Goal: Information Seeking & Learning: Check status

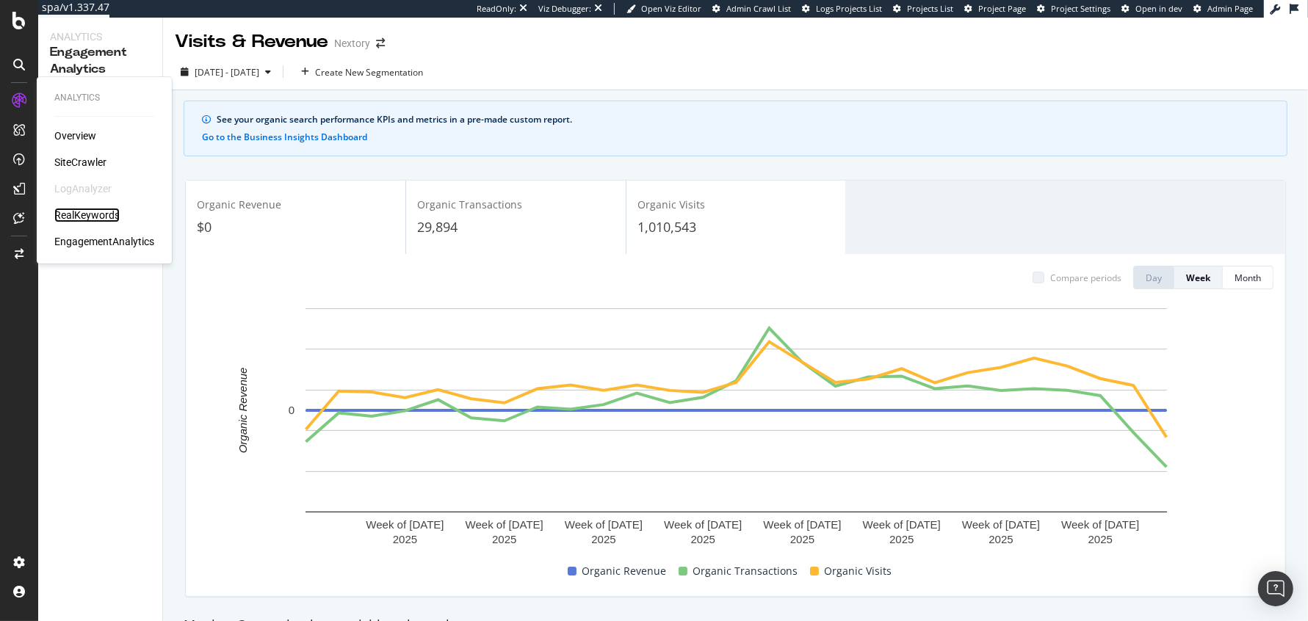
click at [93, 215] on div "RealKeywords" at bounding box center [86, 215] width 65 height 15
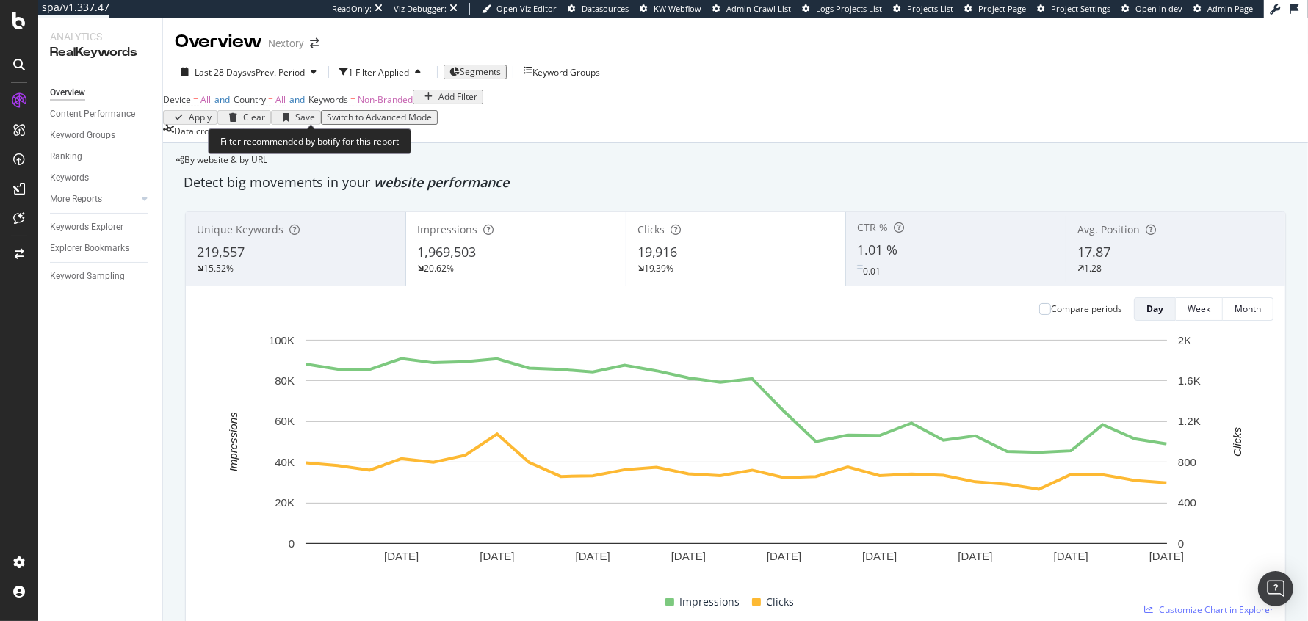
click at [356, 106] on span "=" at bounding box center [352, 99] width 5 height 12
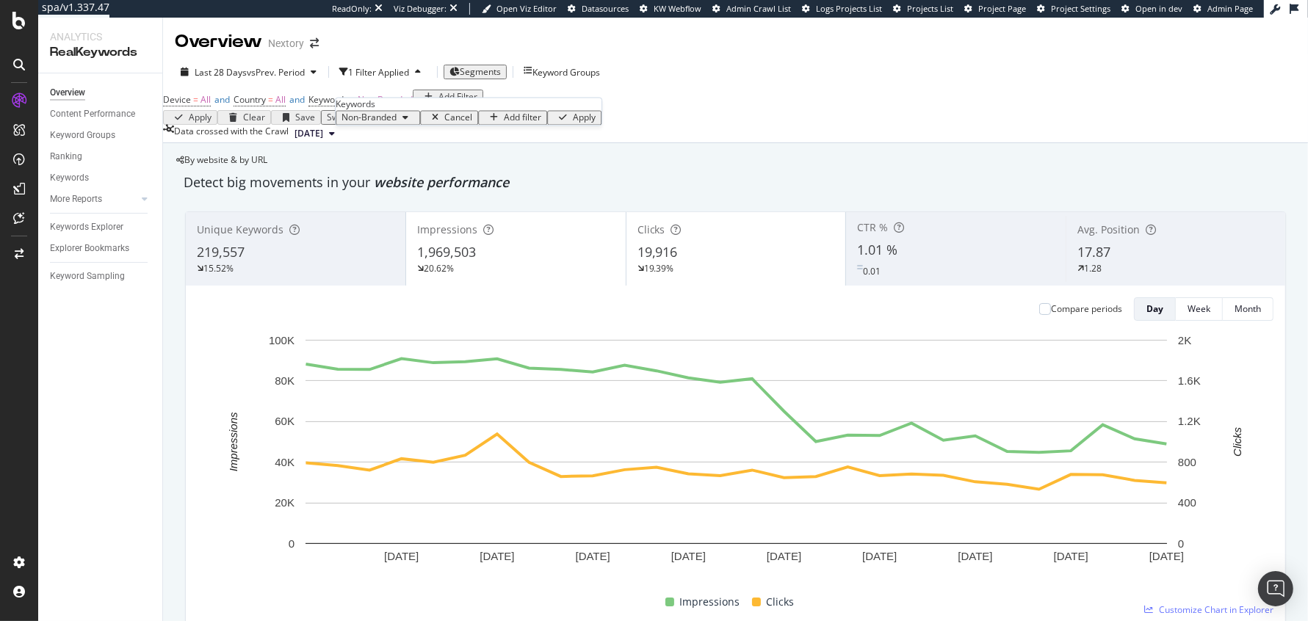
click at [384, 124] on span "Non-Branded" at bounding box center [369, 118] width 55 height 12
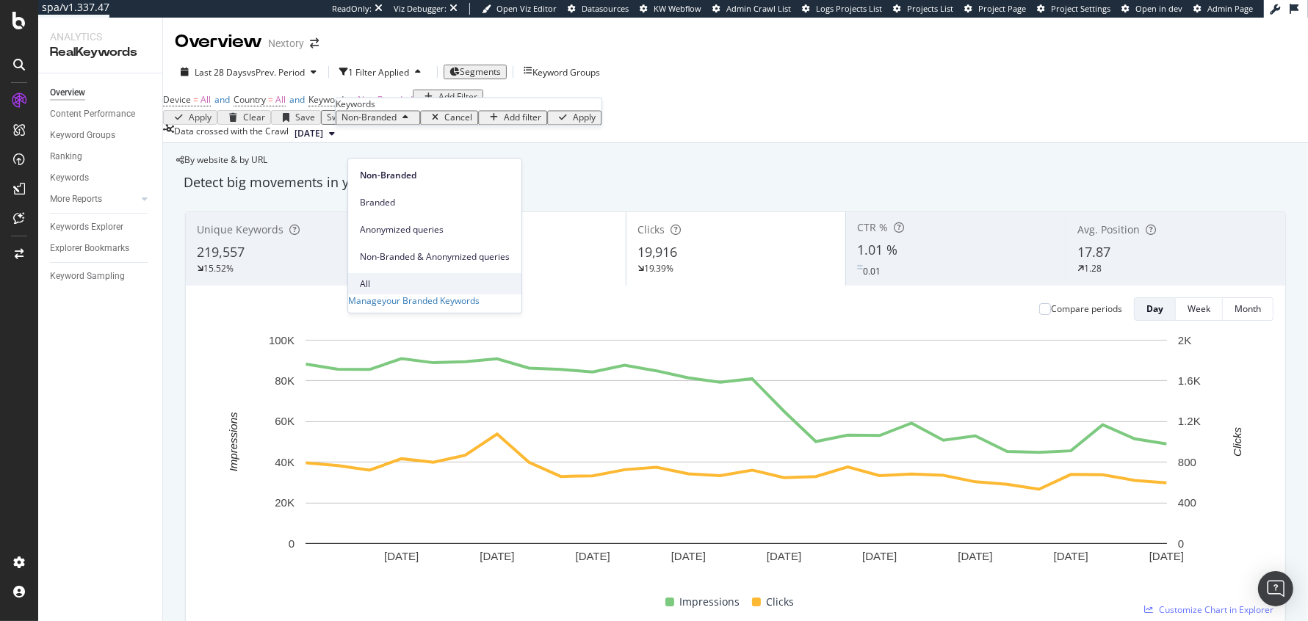
click at [382, 278] on span "All" at bounding box center [435, 284] width 150 height 13
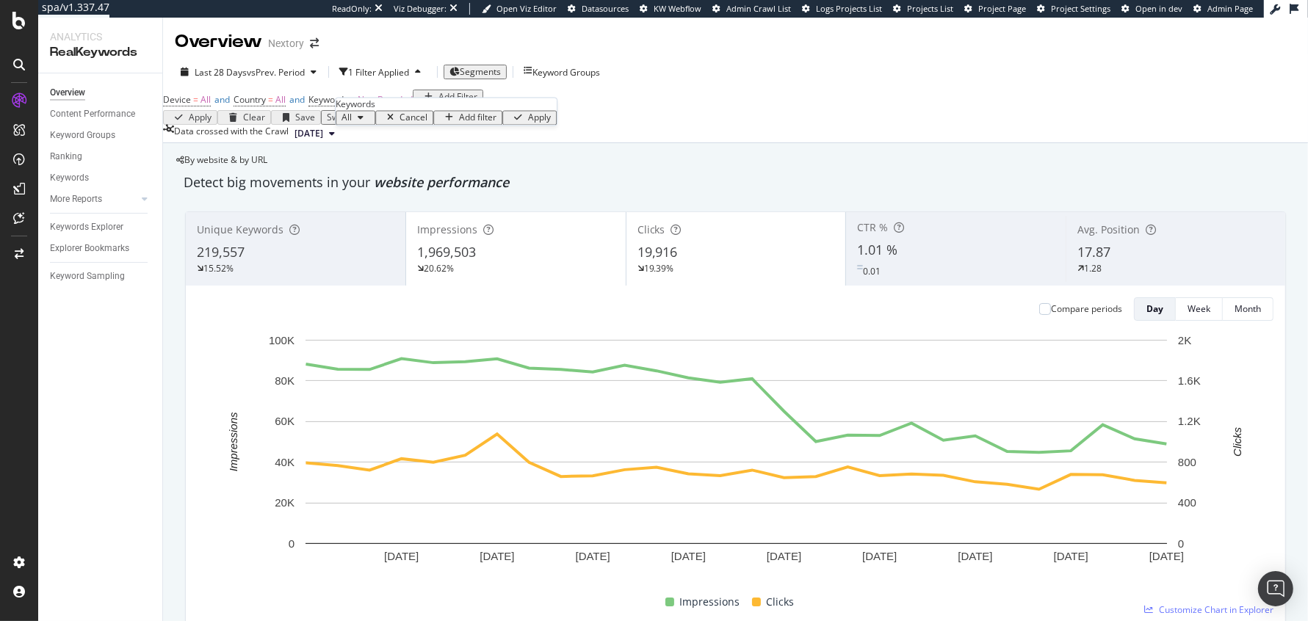
click at [528, 123] on div "Apply" at bounding box center [539, 118] width 23 height 10
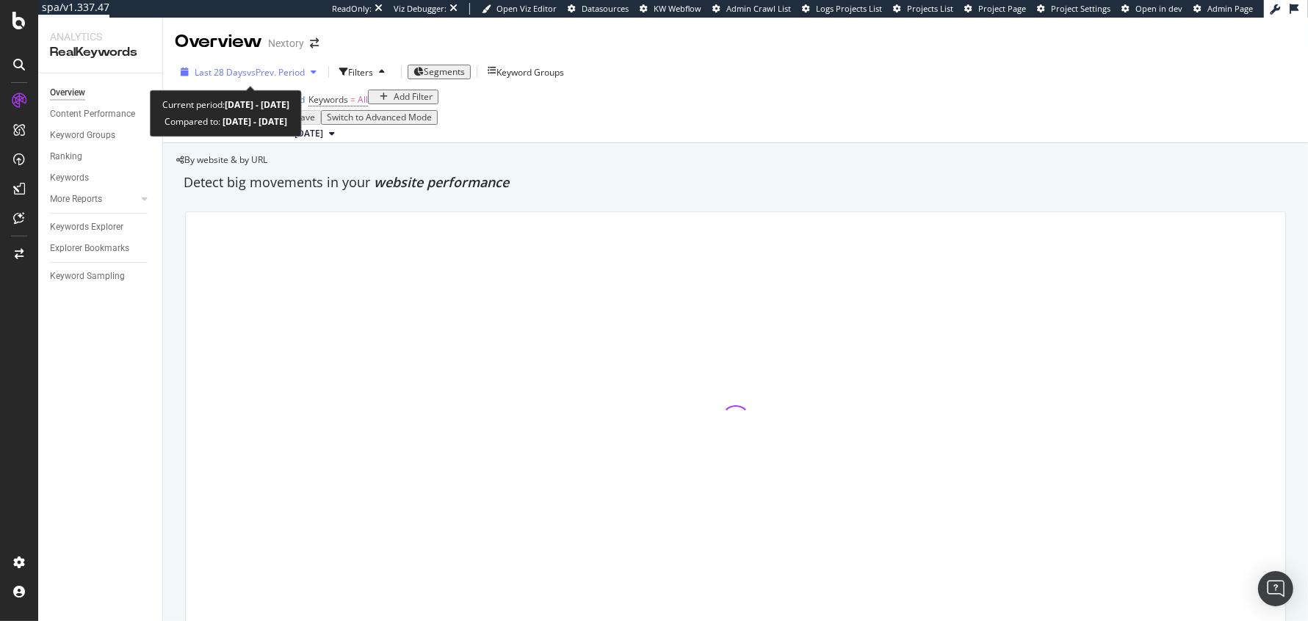
click at [257, 74] on span "vs Prev. Period" at bounding box center [276, 72] width 58 height 12
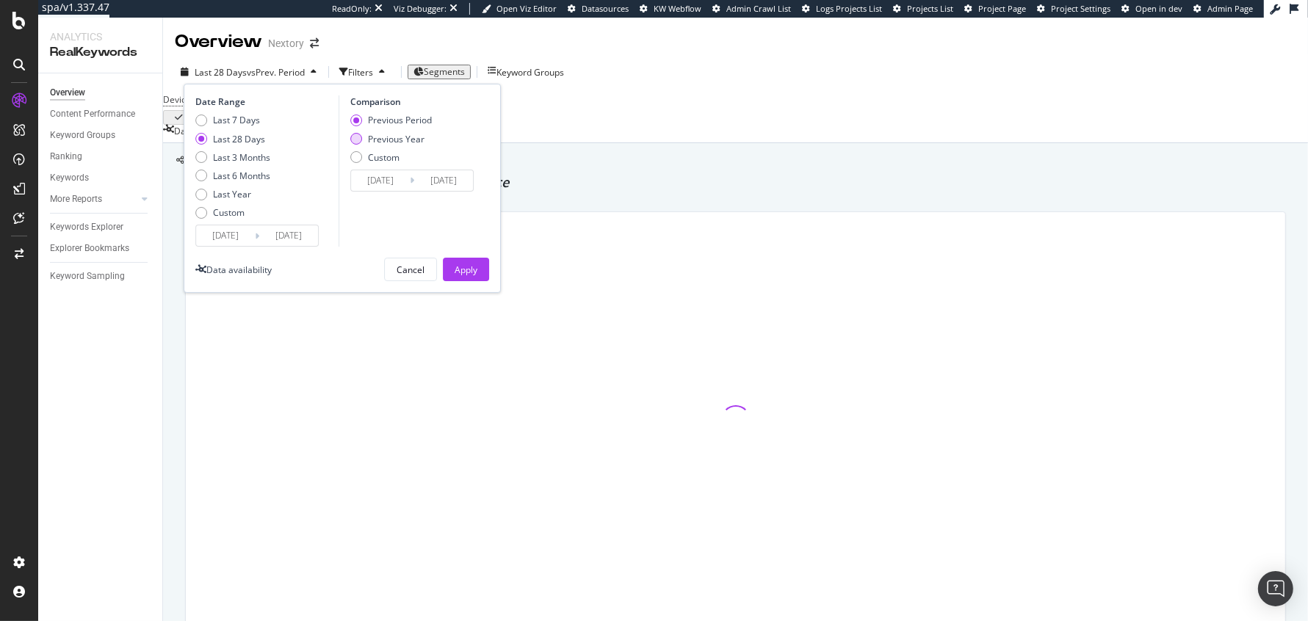
click at [383, 134] on div "Previous Year" at bounding box center [396, 139] width 57 height 12
type input "[DATE]"
click at [472, 273] on div "Apply" at bounding box center [466, 270] width 23 height 12
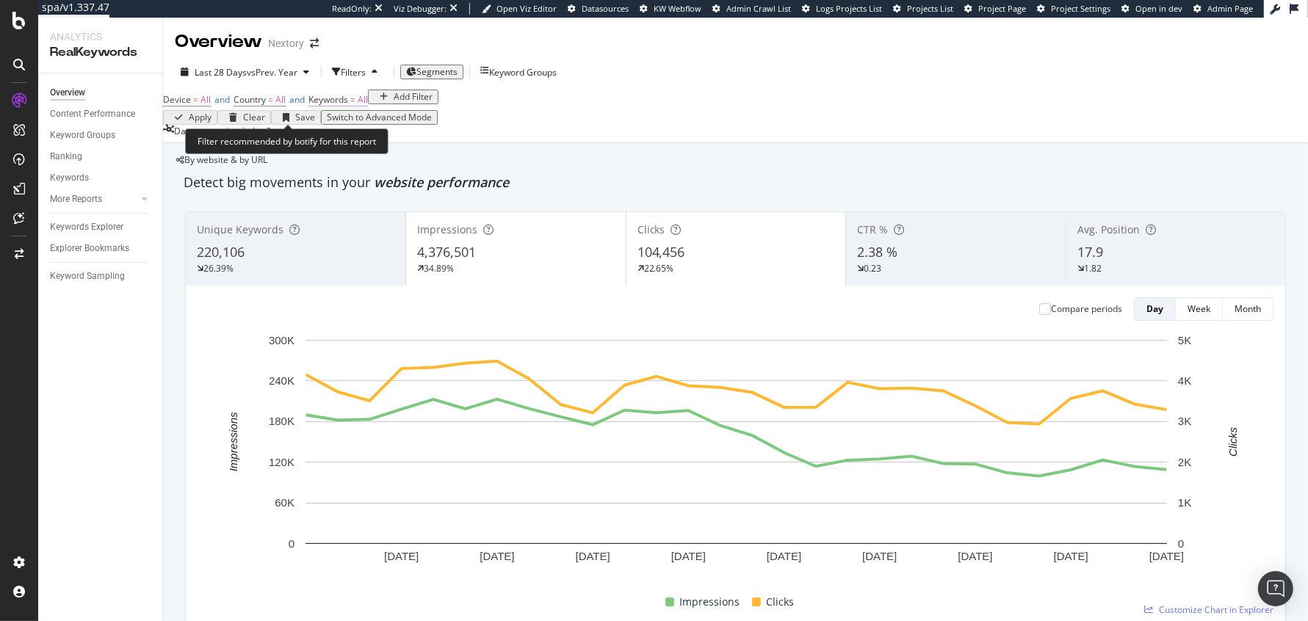
click at [356, 106] on span "=" at bounding box center [352, 99] width 5 height 12
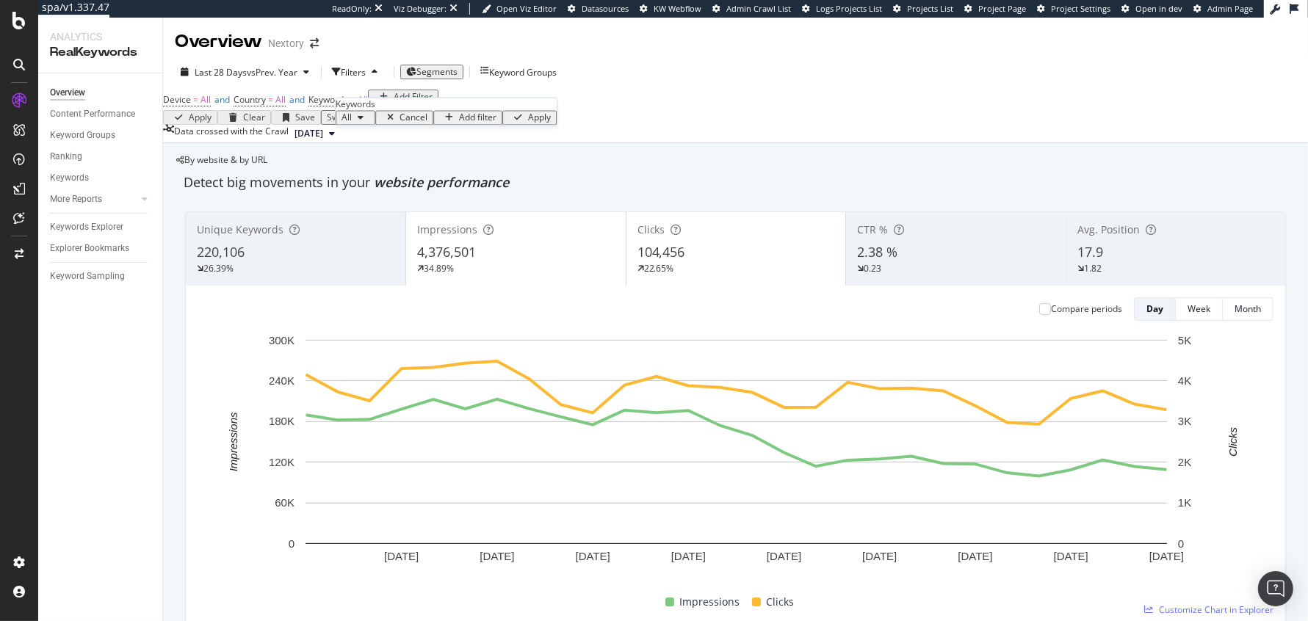
click at [370, 123] on div "All" at bounding box center [356, 118] width 28 height 10
click at [383, 199] on span "Branded" at bounding box center [435, 202] width 150 height 13
click at [553, 123] on div "Apply" at bounding box center [564, 118] width 23 height 10
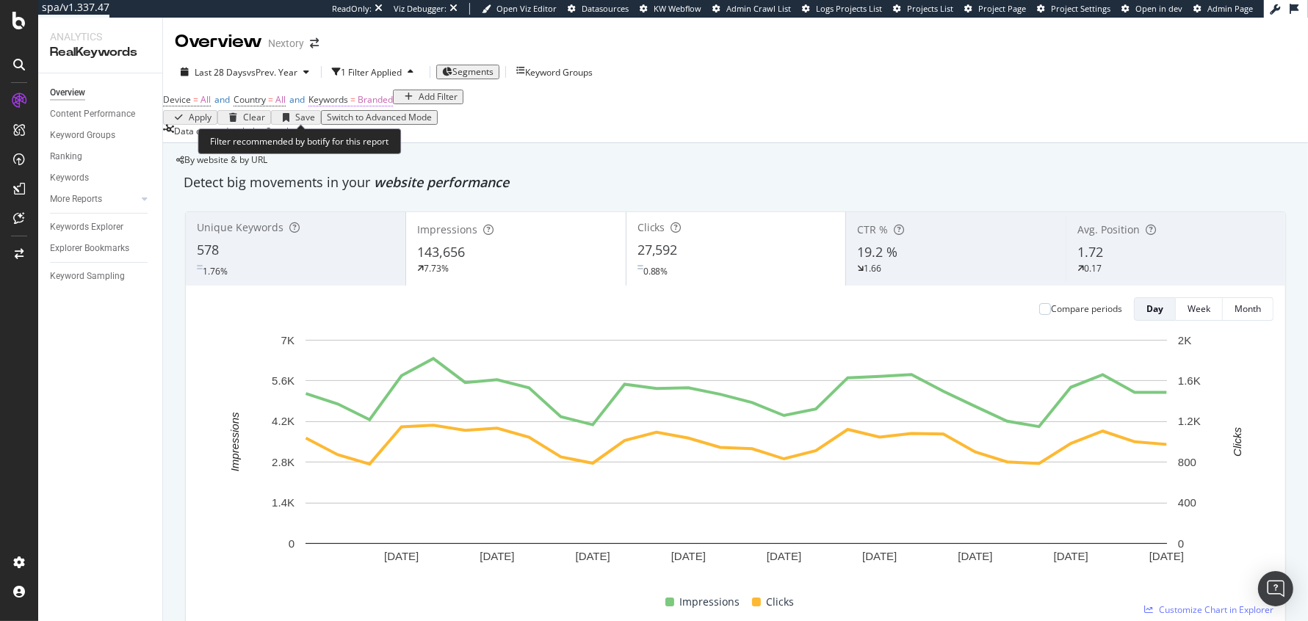
click at [348, 106] on span "Keywords" at bounding box center [329, 99] width 40 height 12
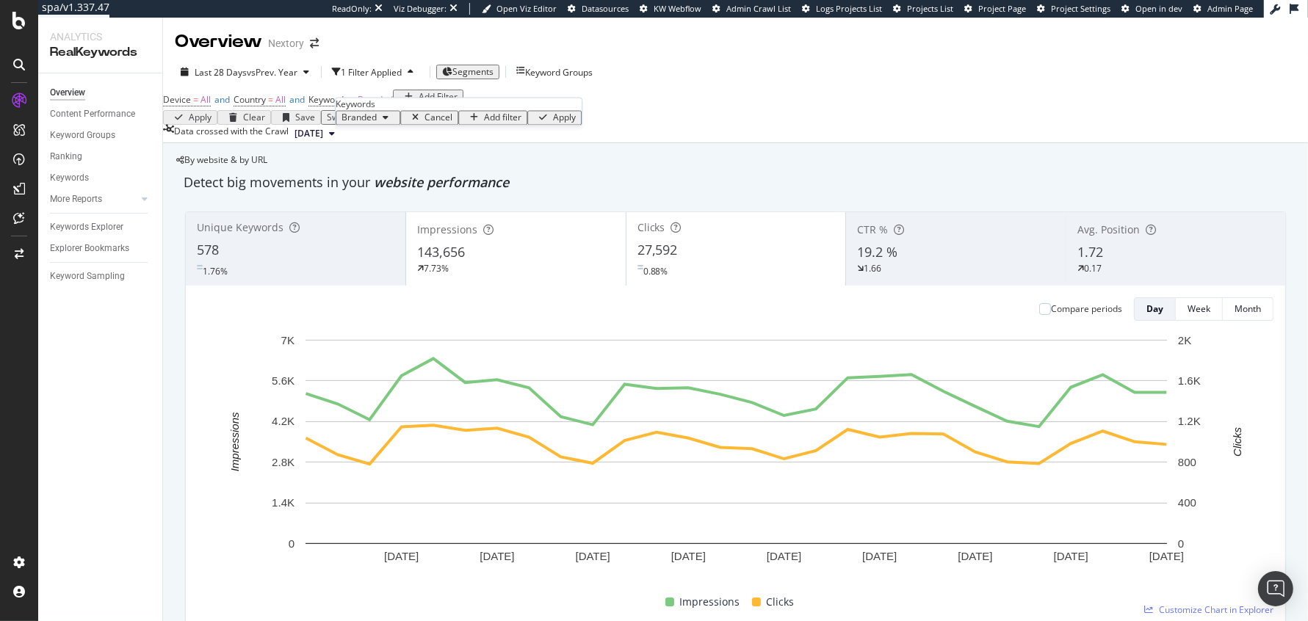
click at [283, 110] on div "Device = All and Country = All and Keywords = Branded Add Filter" at bounding box center [313, 100] width 300 height 21
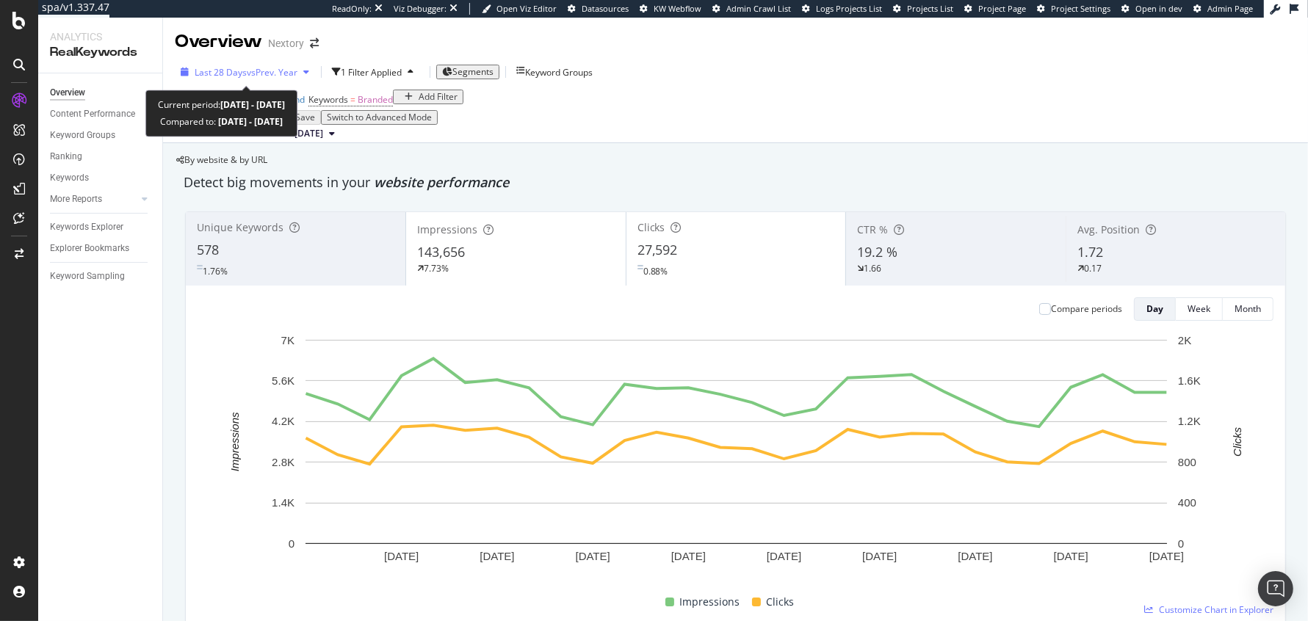
click at [253, 67] on span "vs Prev. Year" at bounding box center [272, 72] width 51 height 12
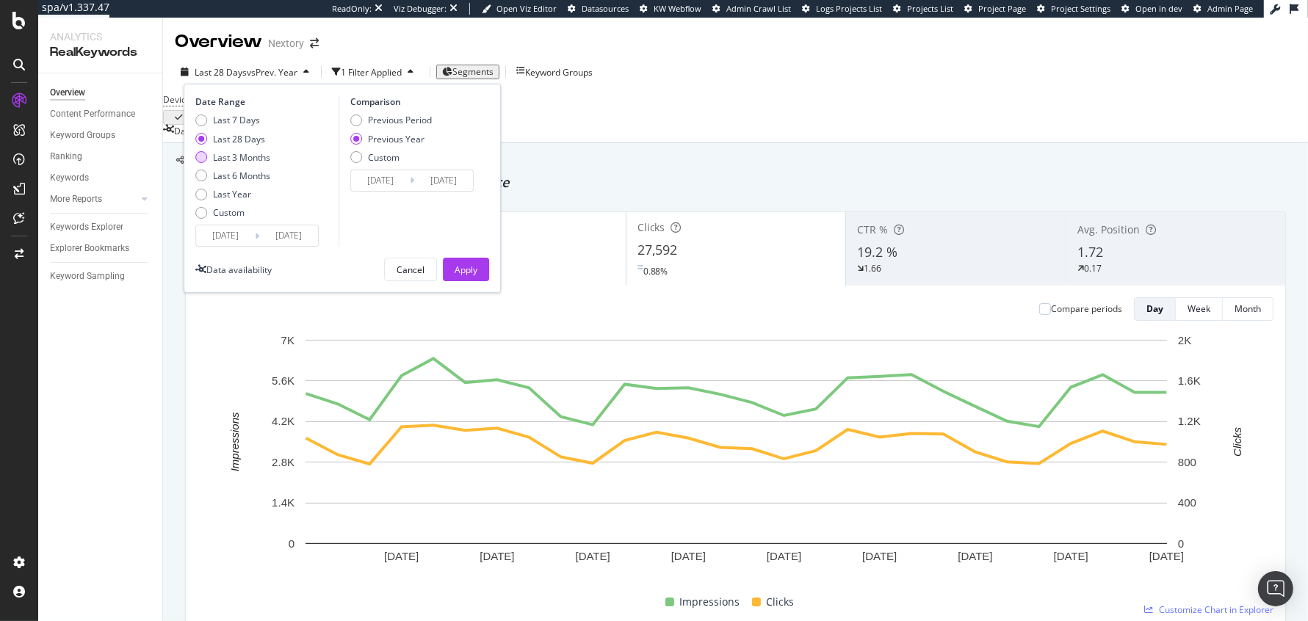
click at [242, 156] on div "Last 3 Months" at bounding box center [241, 157] width 57 height 12
type input "[DATE]"
click at [252, 178] on div "Last 6 Months" at bounding box center [241, 176] width 57 height 12
type input "[DATE]"
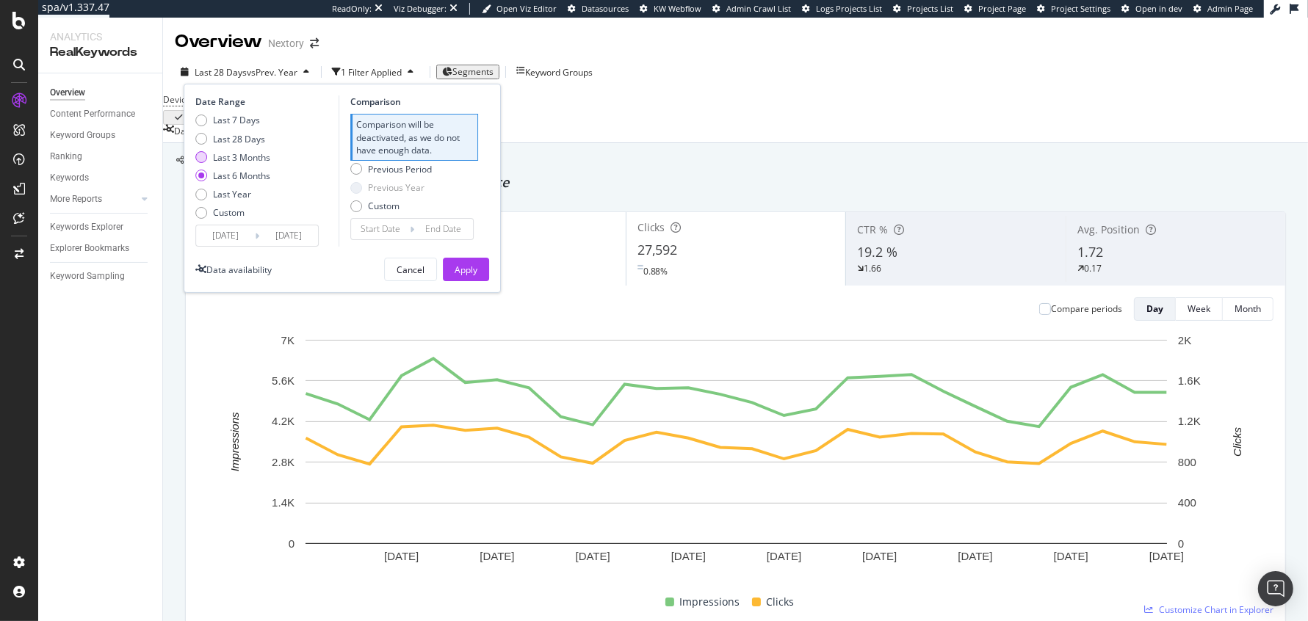
click at [225, 154] on div "Last 3 Months" at bounding box center [241, 157] width 57 height 12
type input "[DATE]"
click at [451, 260] on button "Apply" at bounding box center [466, 270] width 46 height 24
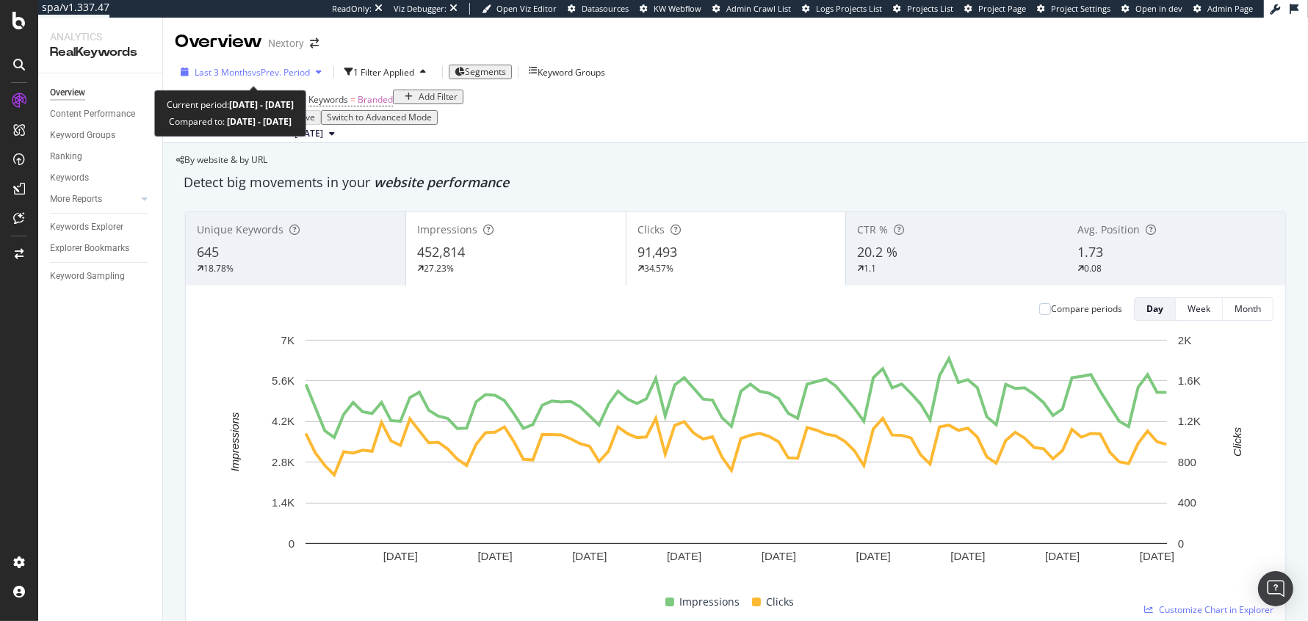
click at [201, 62] on div "Last 3 Months vs Prev. Period" at bounding box center [251, 72] width 153 height 22
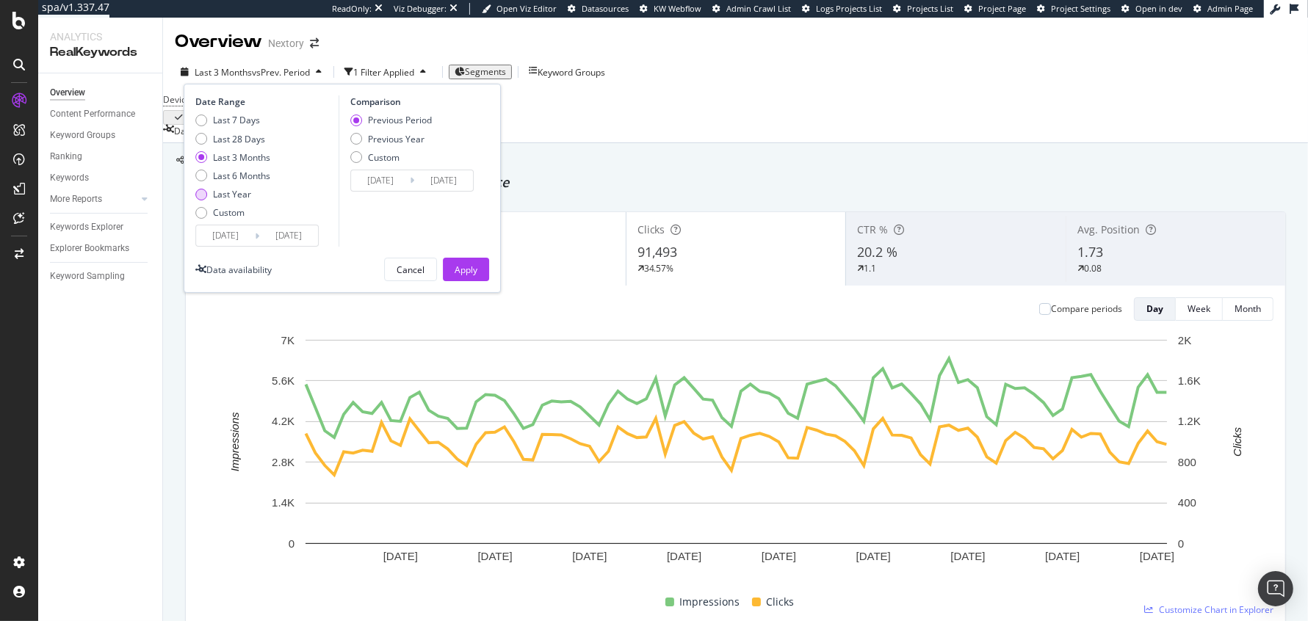
click at [207, 191] on div "Last Year" at bounding box center [232, 194] width 75 height 12
type input "[DATE]"
click at [459, 285] on div "Date Range Last 7 Days Last 28 Days Last 3 Months Last 6 Months Last Year Custo…" at bounding box center [342, 188] width 317 height 209
click at [459, 269] on div "Apply" at bounding box center [466, 270] width 23 height 12
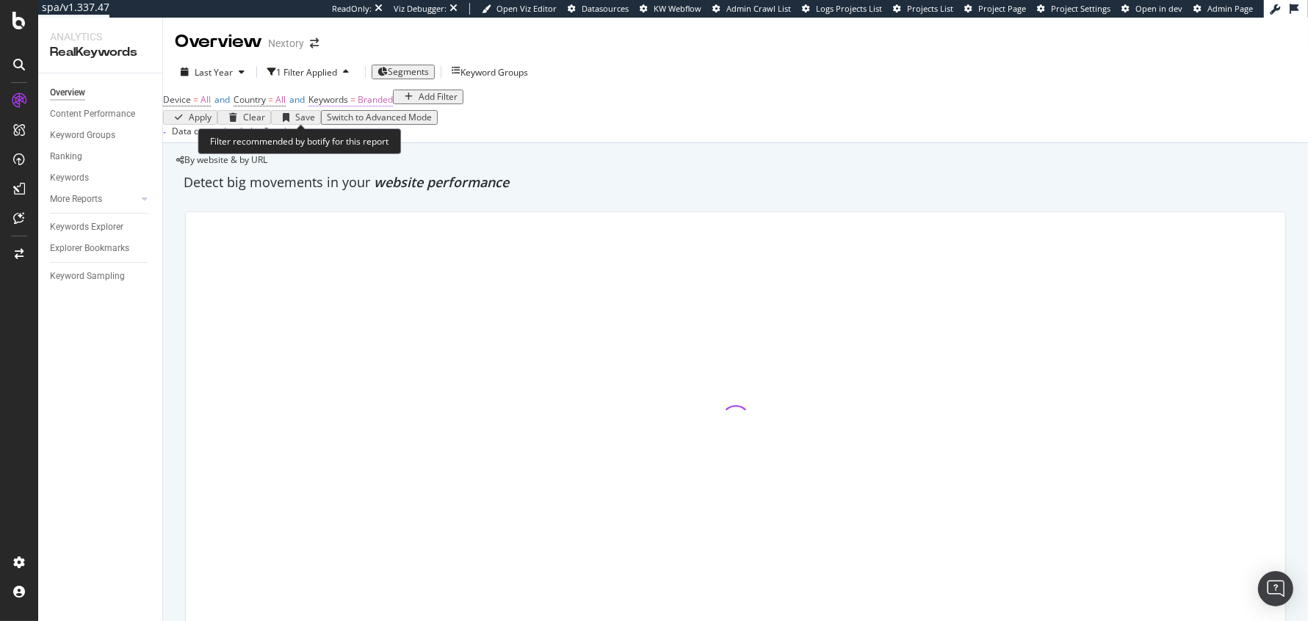
click at [348, 106] on span "Keywords" at bounding box center [329, 99] width 40 height 12
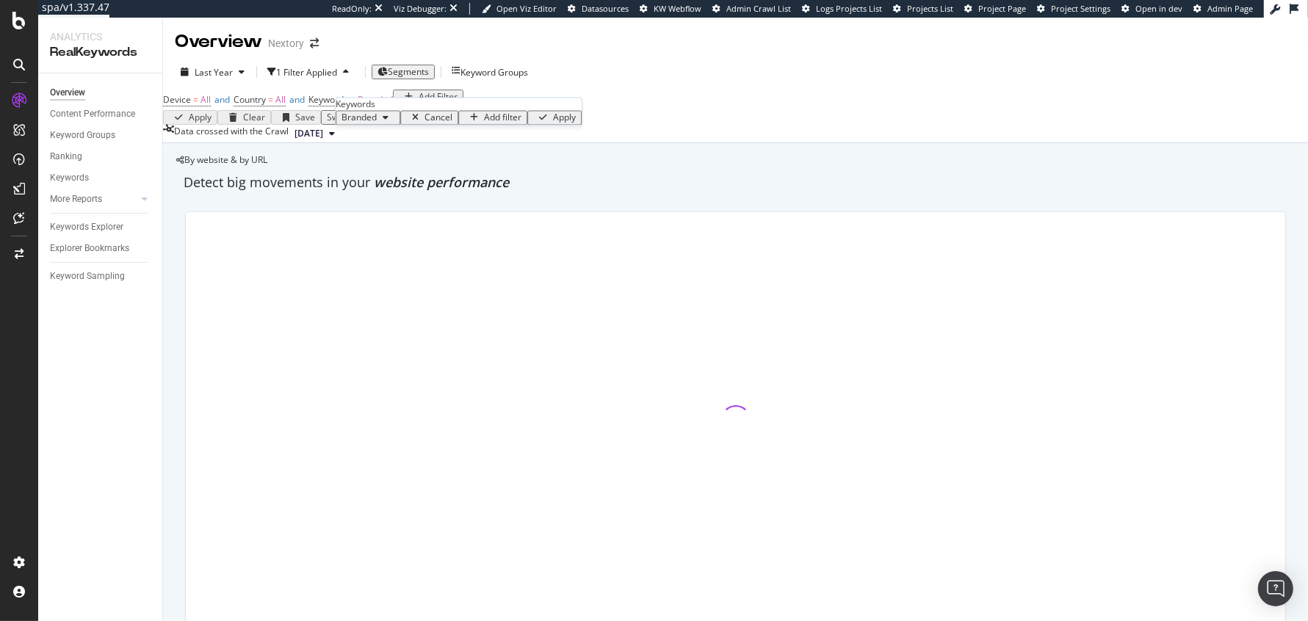
click at [375, 123] on div "Branded" at bounding box center [368, 118] width 53 height 10
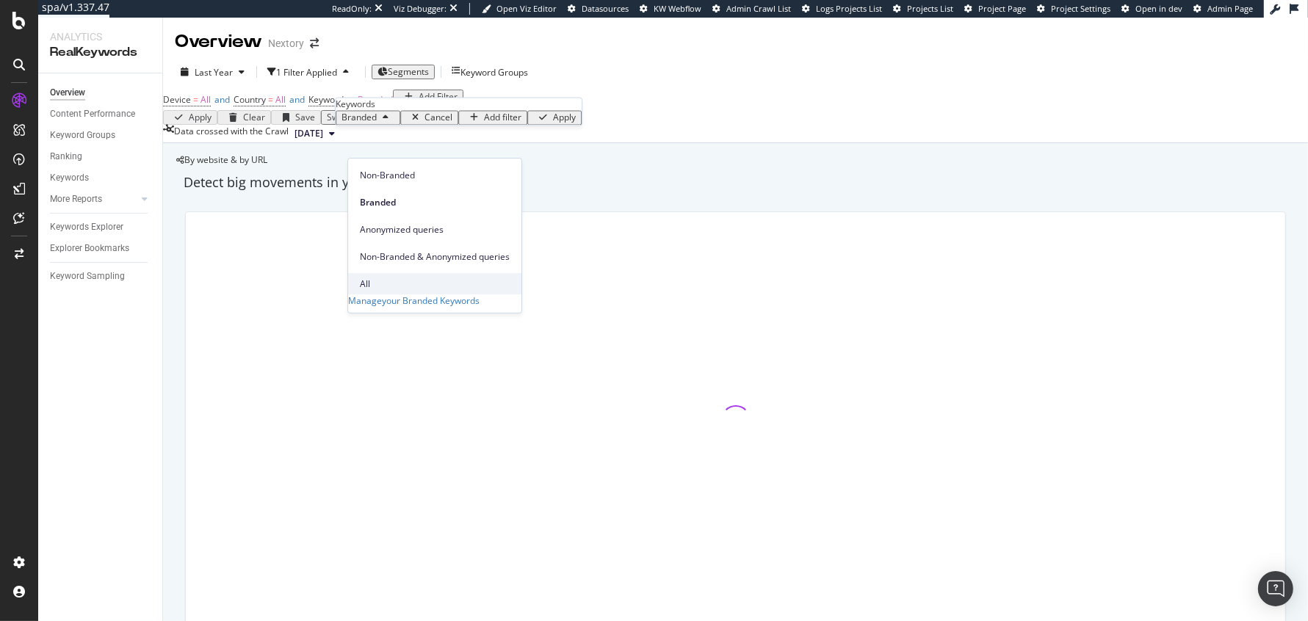
click at [371, 278] on span "All" at bounding box center [435, 284] width 150 height 13
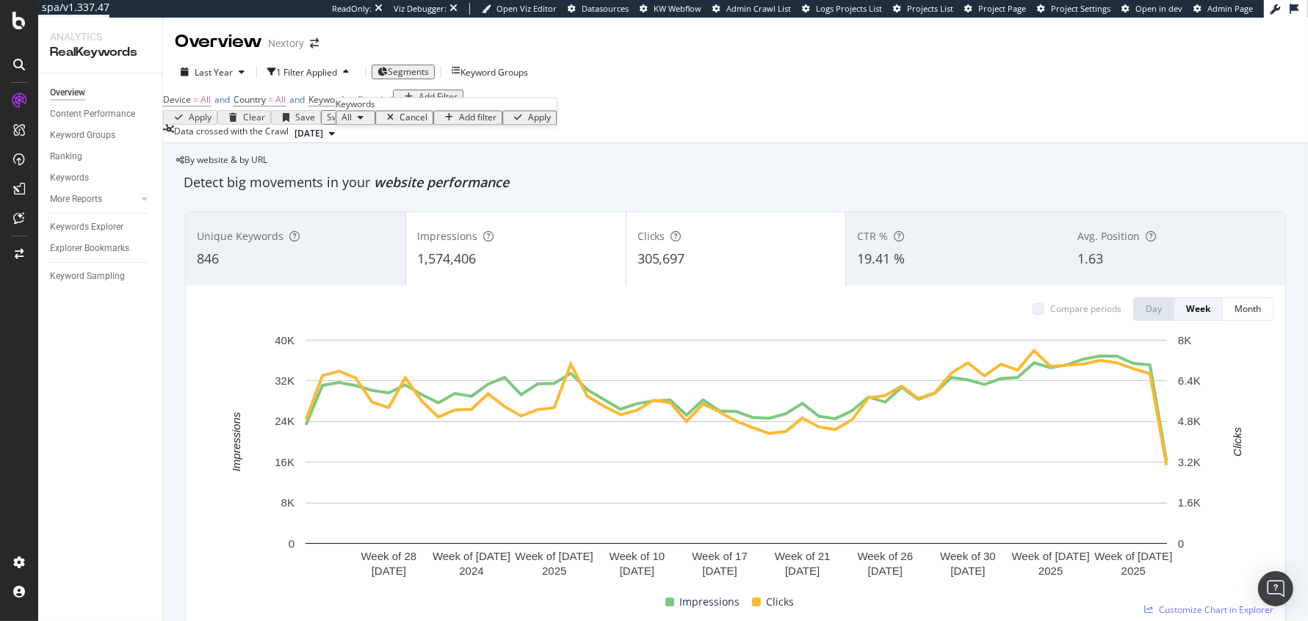
click at [528, 123] on div "Apply" at bounding box center [539, 118] width 23 height 10
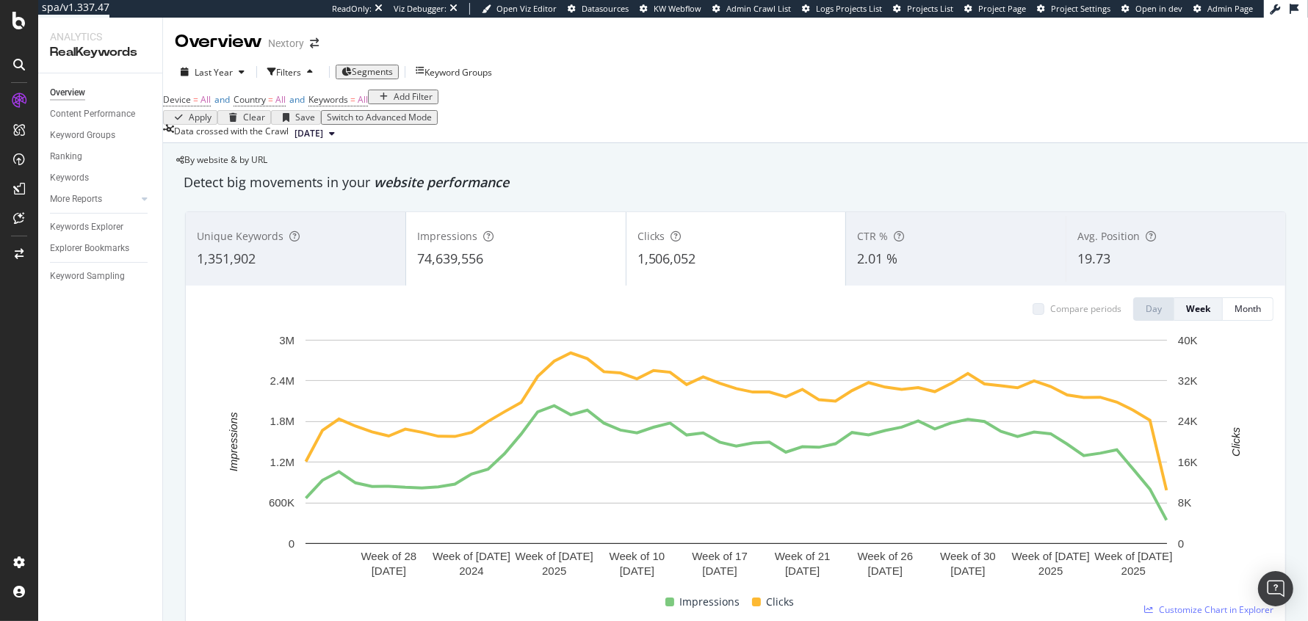
scroll to position [459, 0]
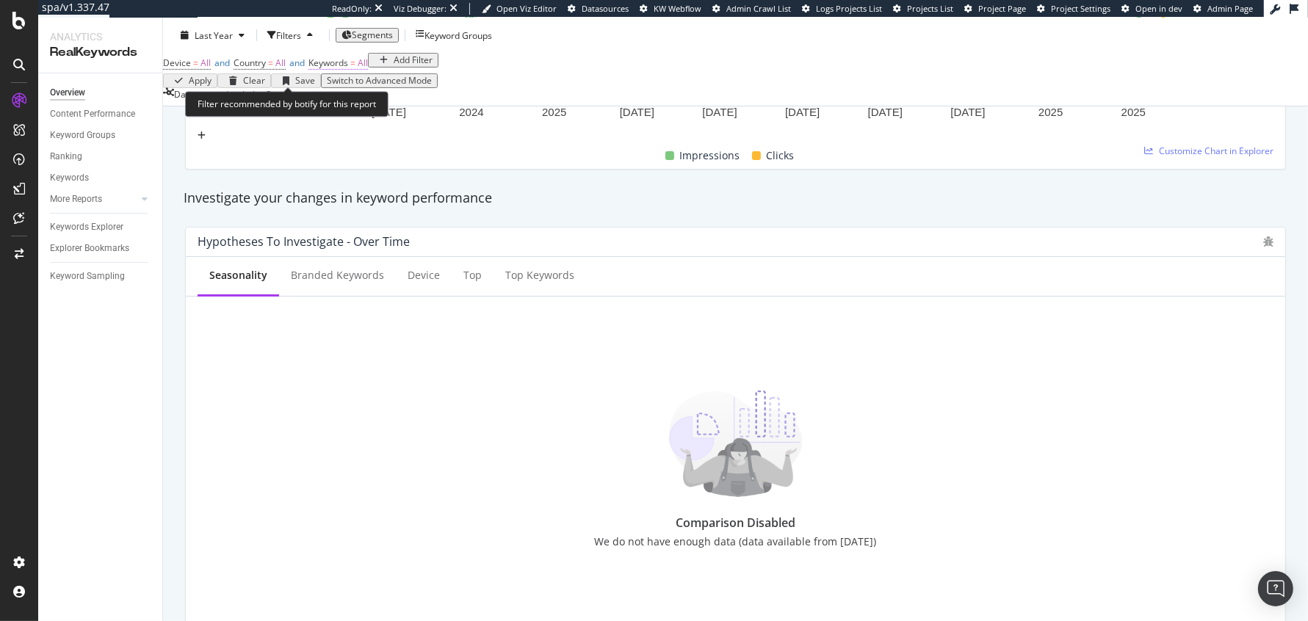
click at [356, 69] on span "=" at bounding box center [352, 63] width 5 height 12
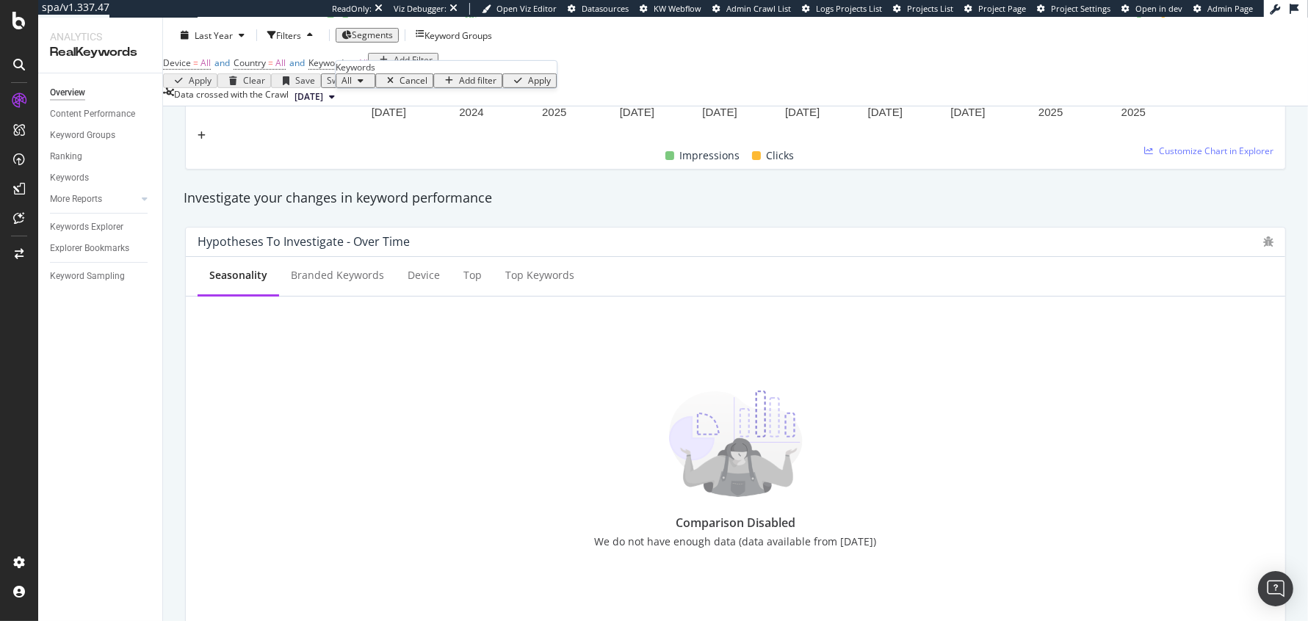
click at [352, 87] on span "All" at bounding box center [347, 80] width 10 height 12
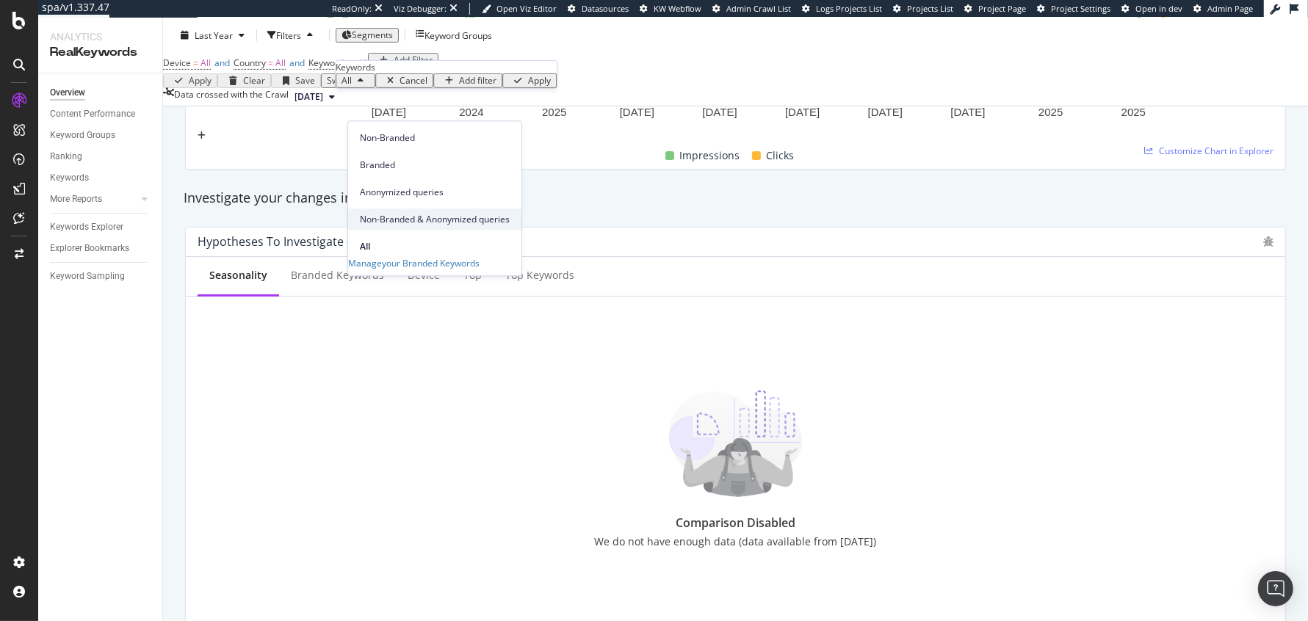
click at [381, 209] on div "Non-Branded & Anonymized queries" at bounding box center [434, 219] width 173 height 21
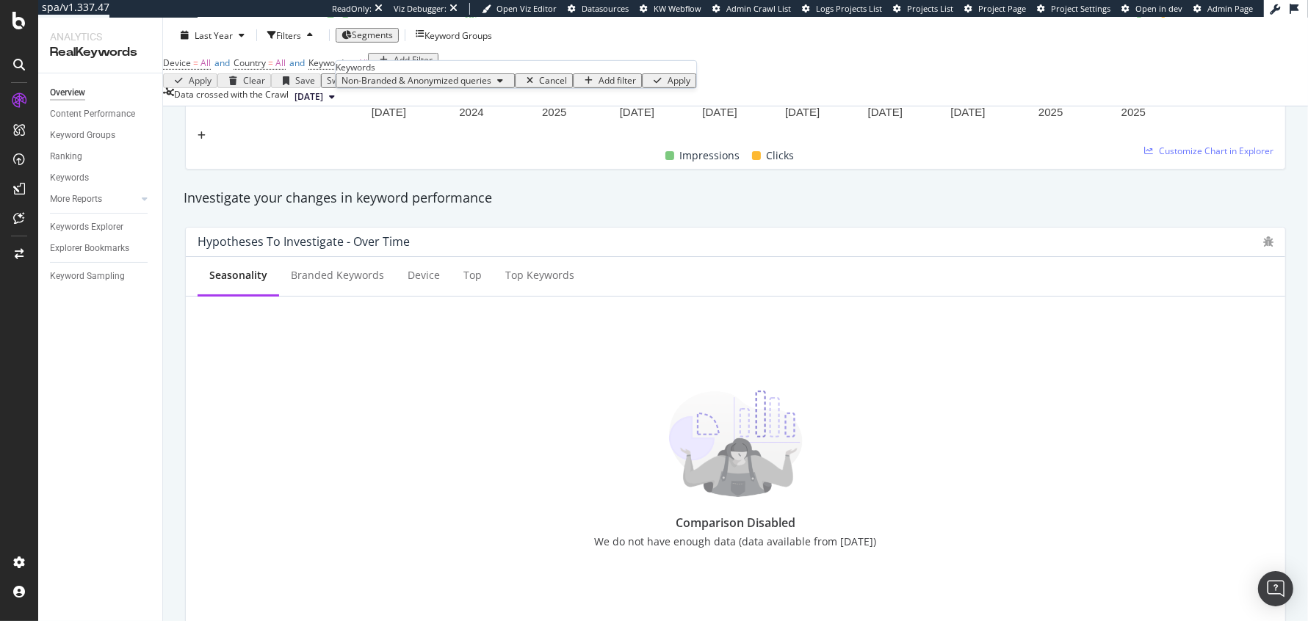
click at [668, 86] on div "Apply" at bounding box center [679, 81] width 23 height 10
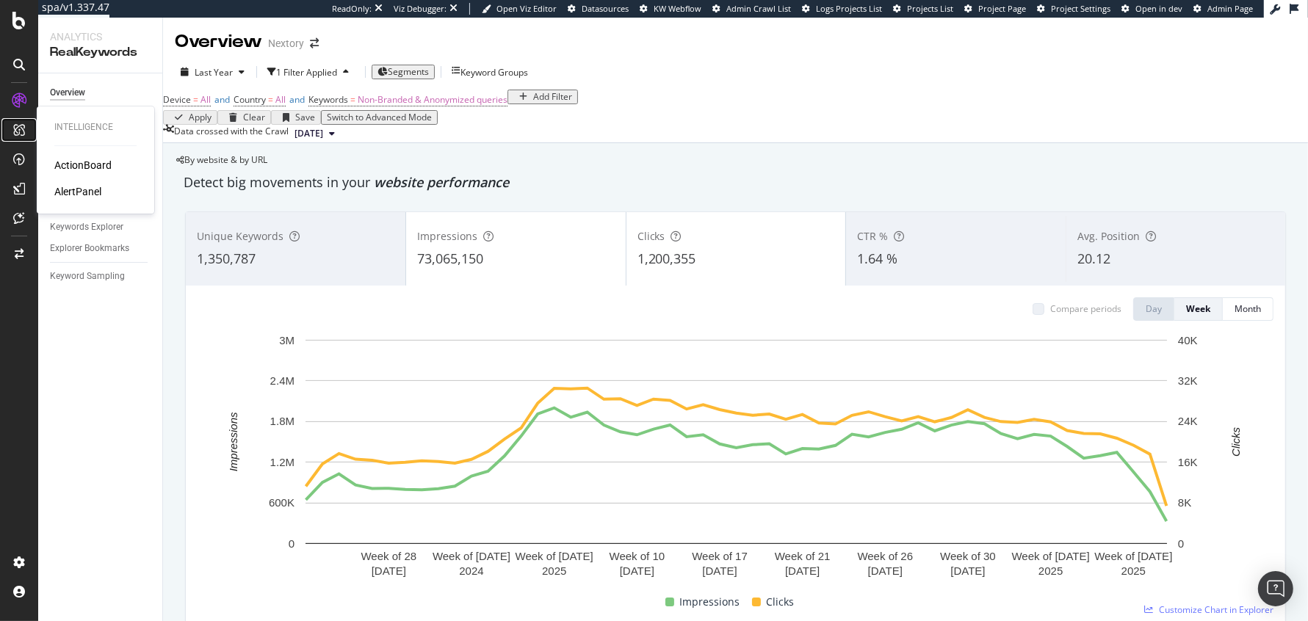
click at [21, 137] on div at bounding box center [19, 130] width 24 height 24
